Goal: Check status: Check status

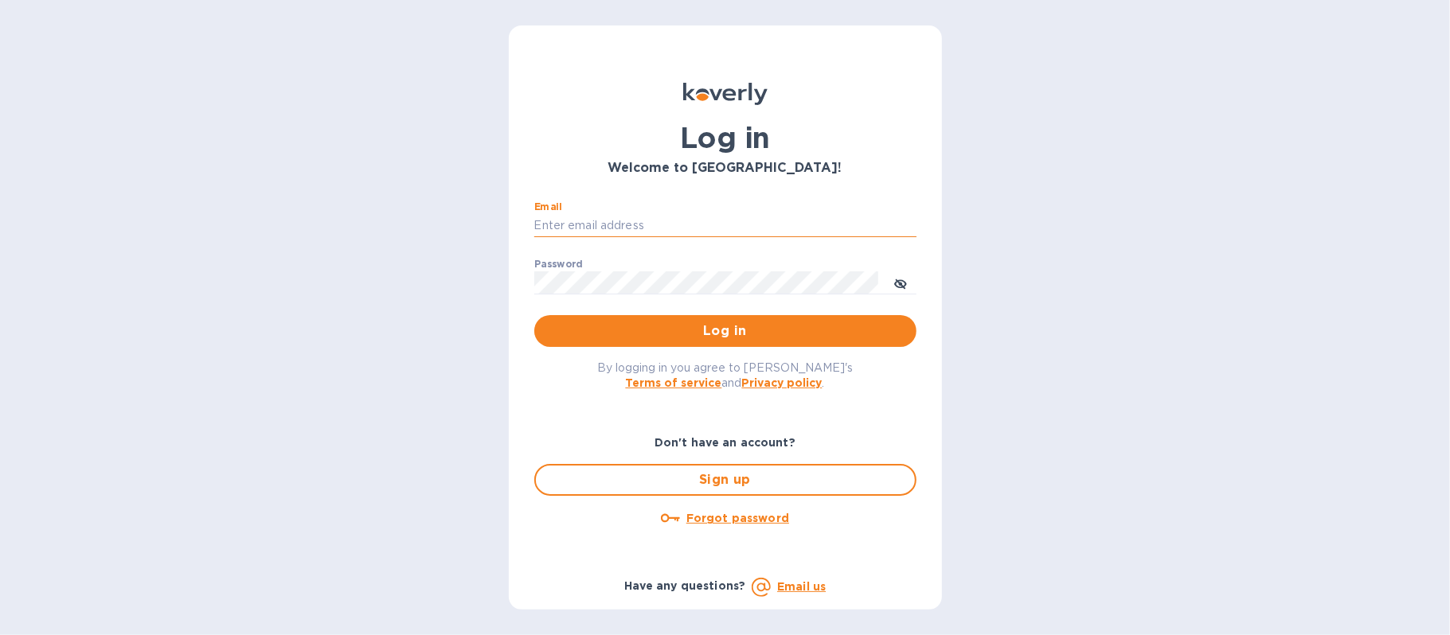
click at [593, 214] on input "Email" at bounding box center [725, 226] width 382 height 24
type input "[EMAIL_ADDRESS][DOMAIN_NAME]"
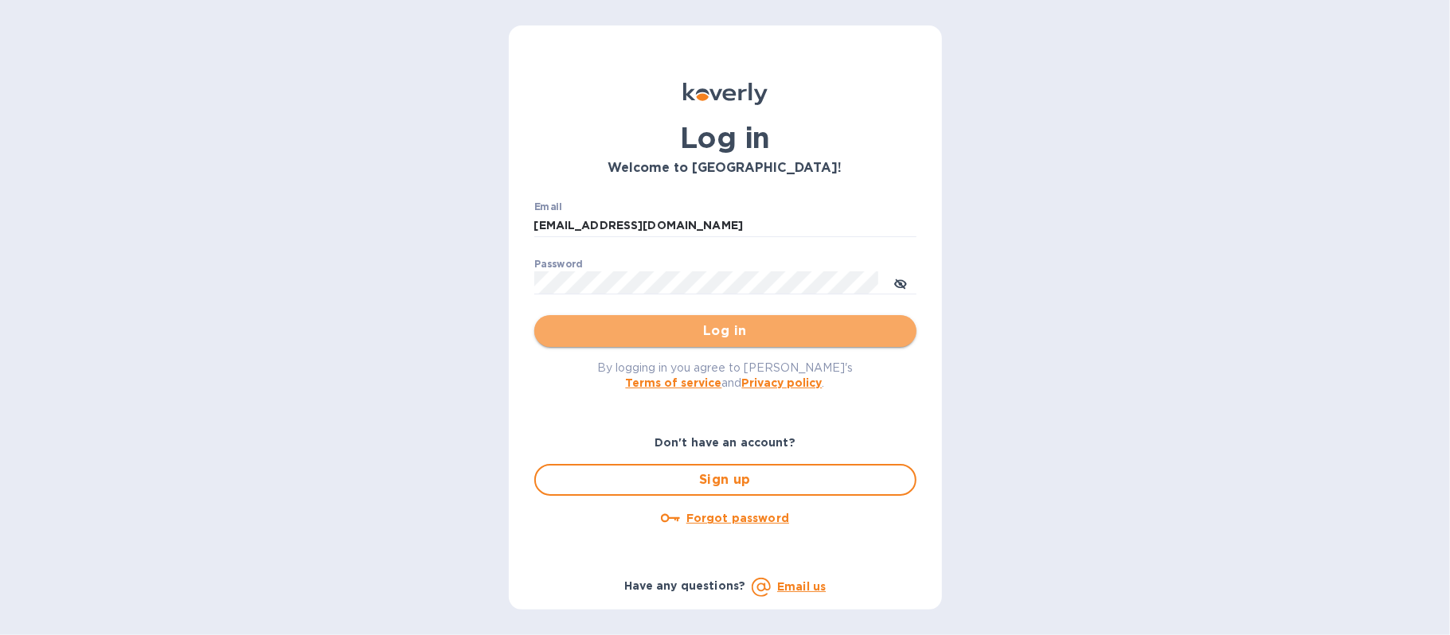
click at [709, 325] on span "Log in" at bounding box center [725, 331] width 357 height 19
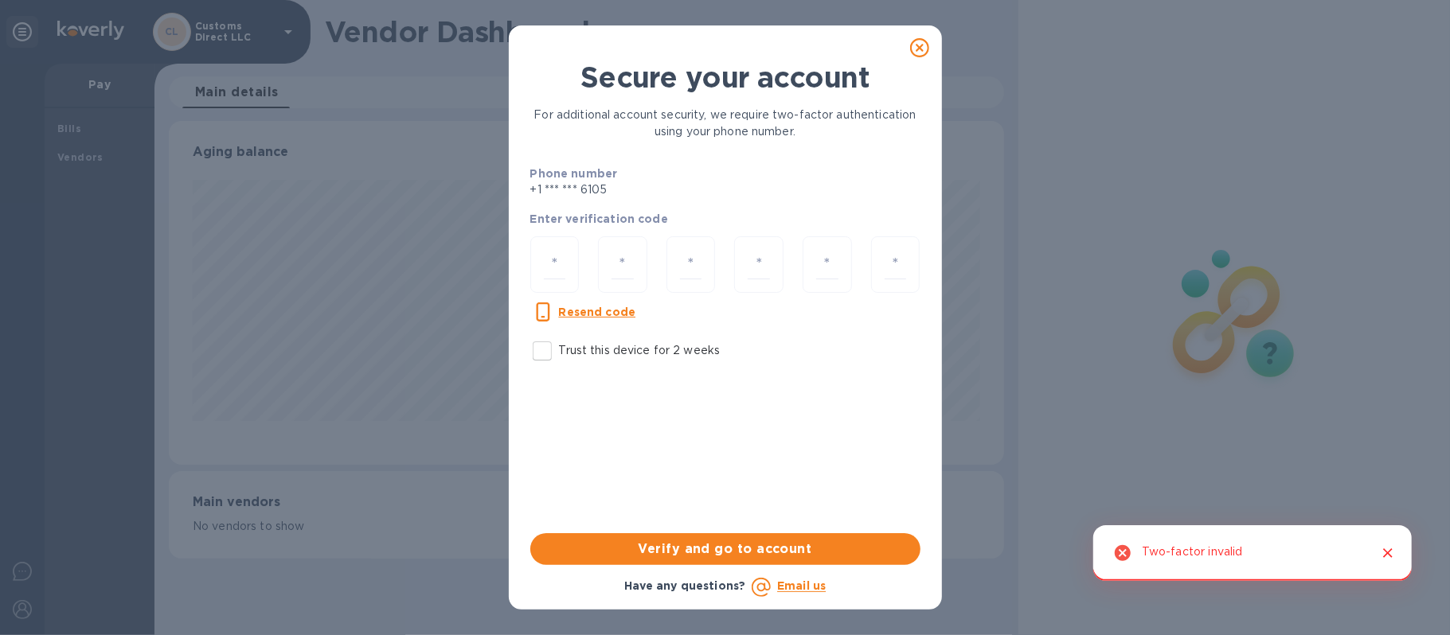
scroll to position [344, 834]
click at [535, 351] on input "Trust this device for 2 weeks" at bounding box center [541, 350] width 33 height 33
checkbox input "true"
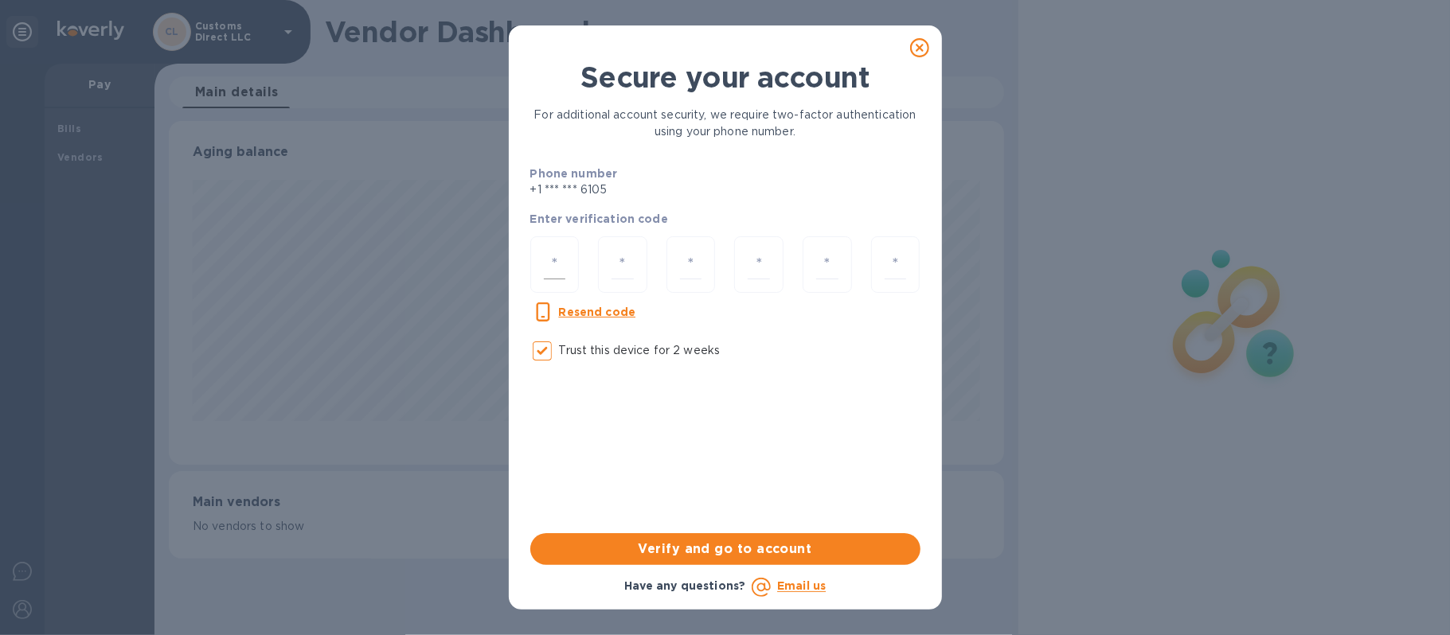
click at [554, 258] on input "number" at bounding box center [555, 264] width 22 height 29
type input "2"
type input "0"
type input "3"
type input "9"
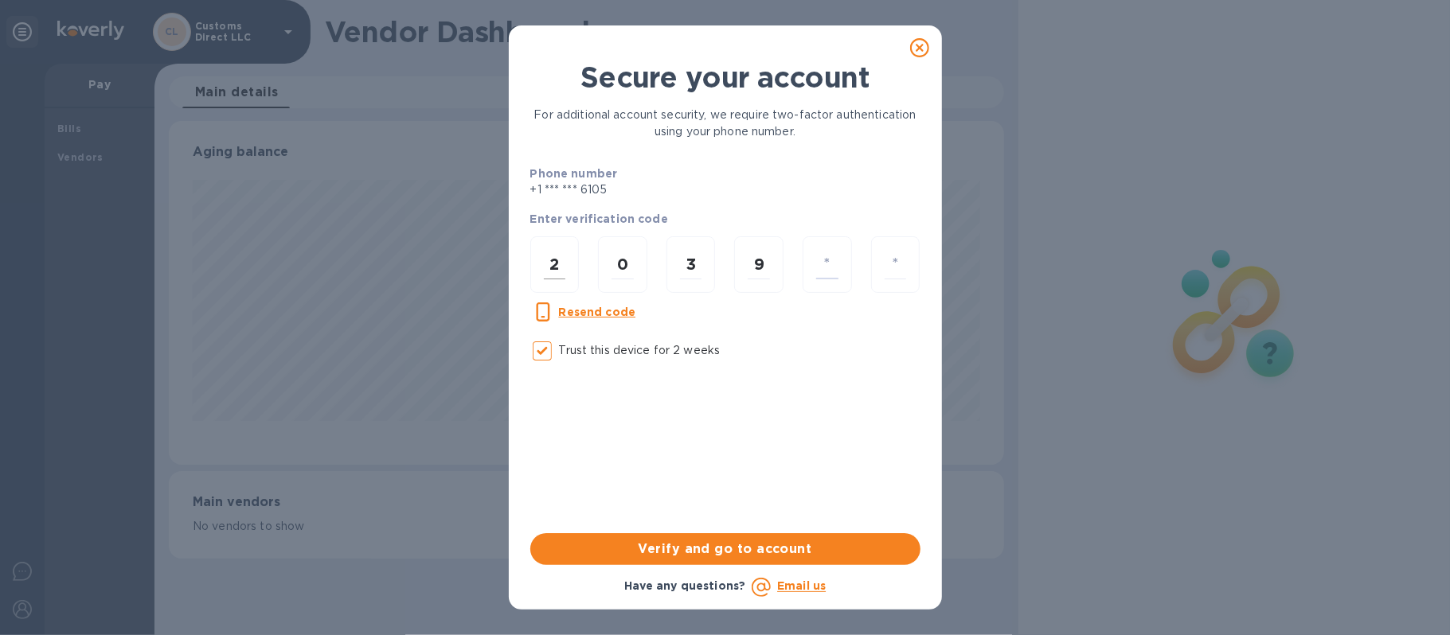
type input "6"
type input "9"
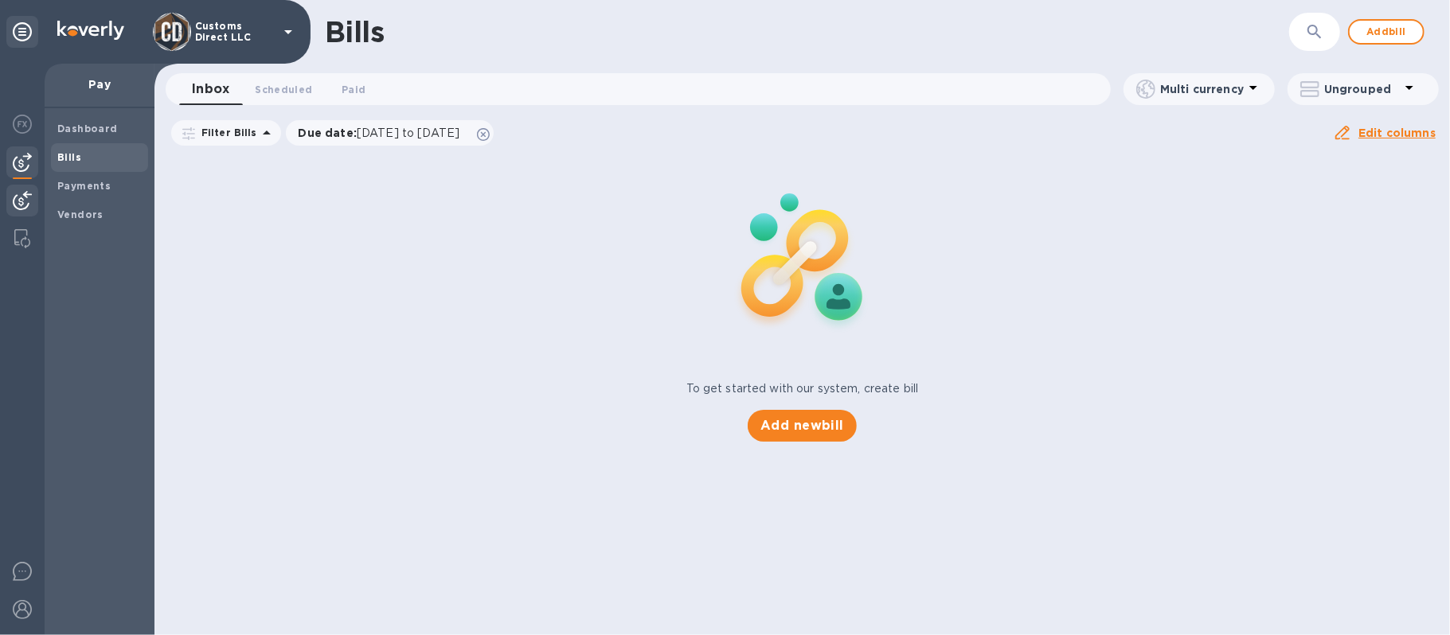
click at [23, 198] on img at bounding box center [22, 200] width 19 height 19
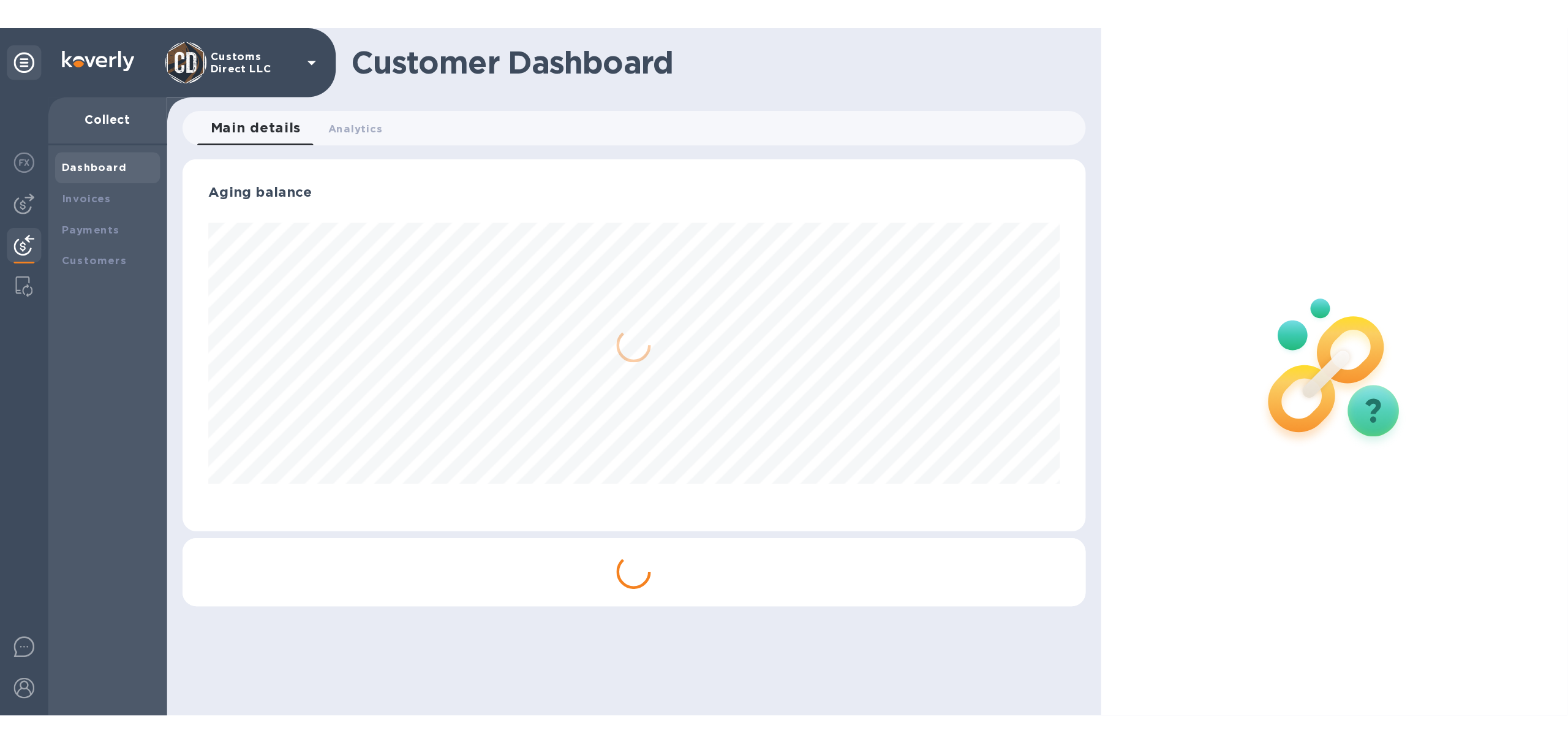
scroll to position [265, 642]
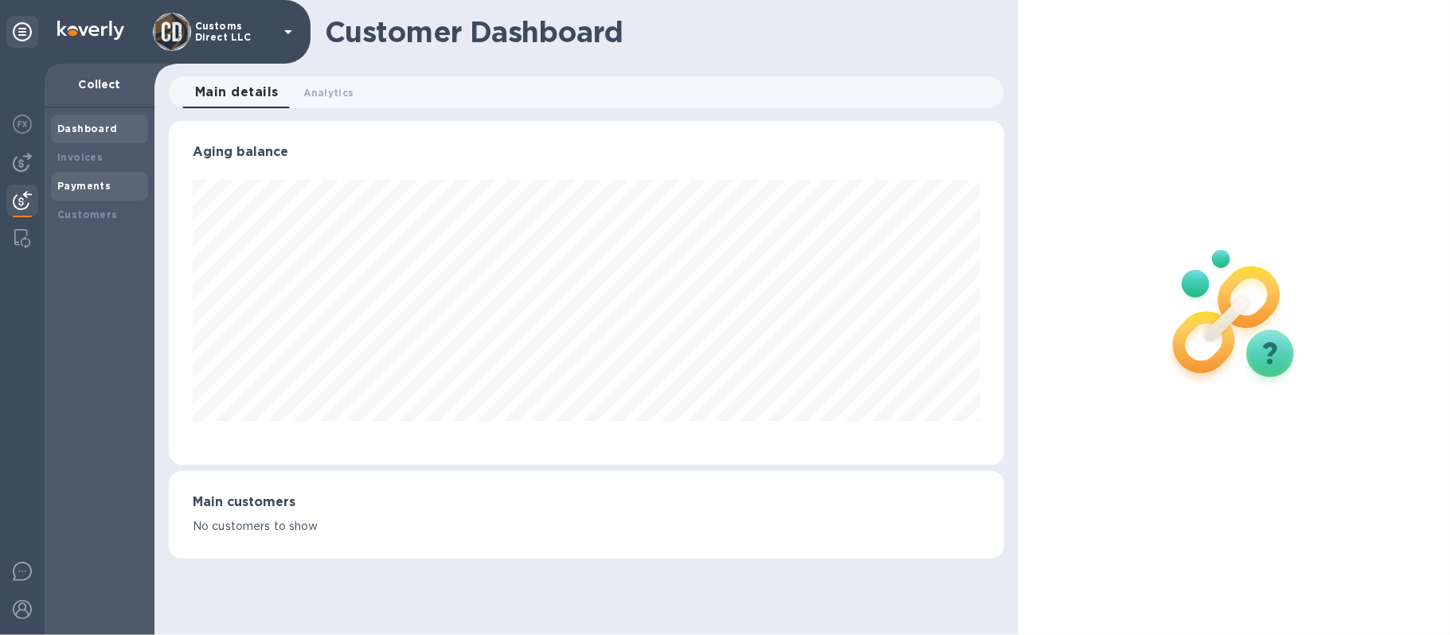
click at [91, 185] on b "Payments" at bounding box center [83, 186] width 53 height 12
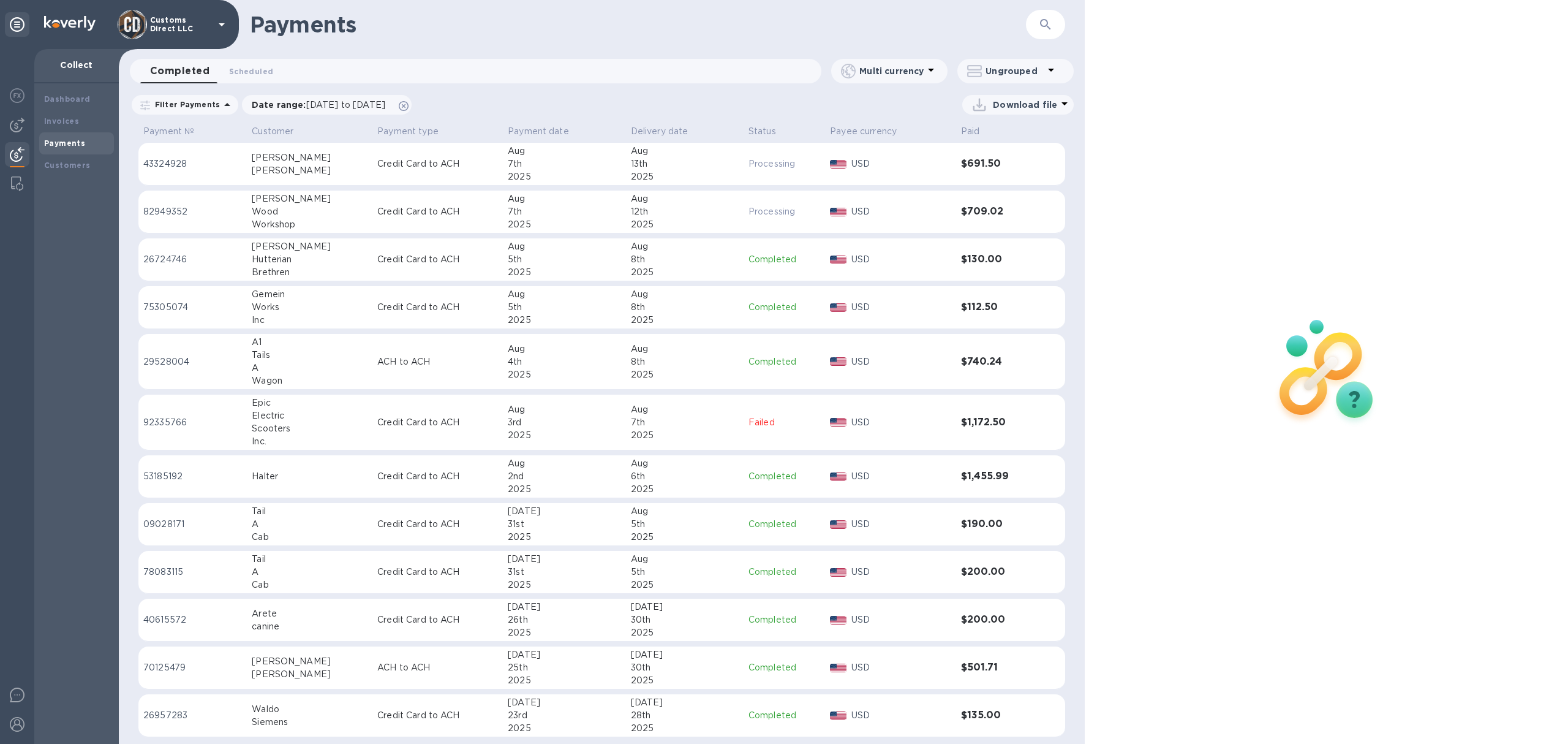
scroll to position [6, 0]
